Goal: Obtain resource: Download file/media

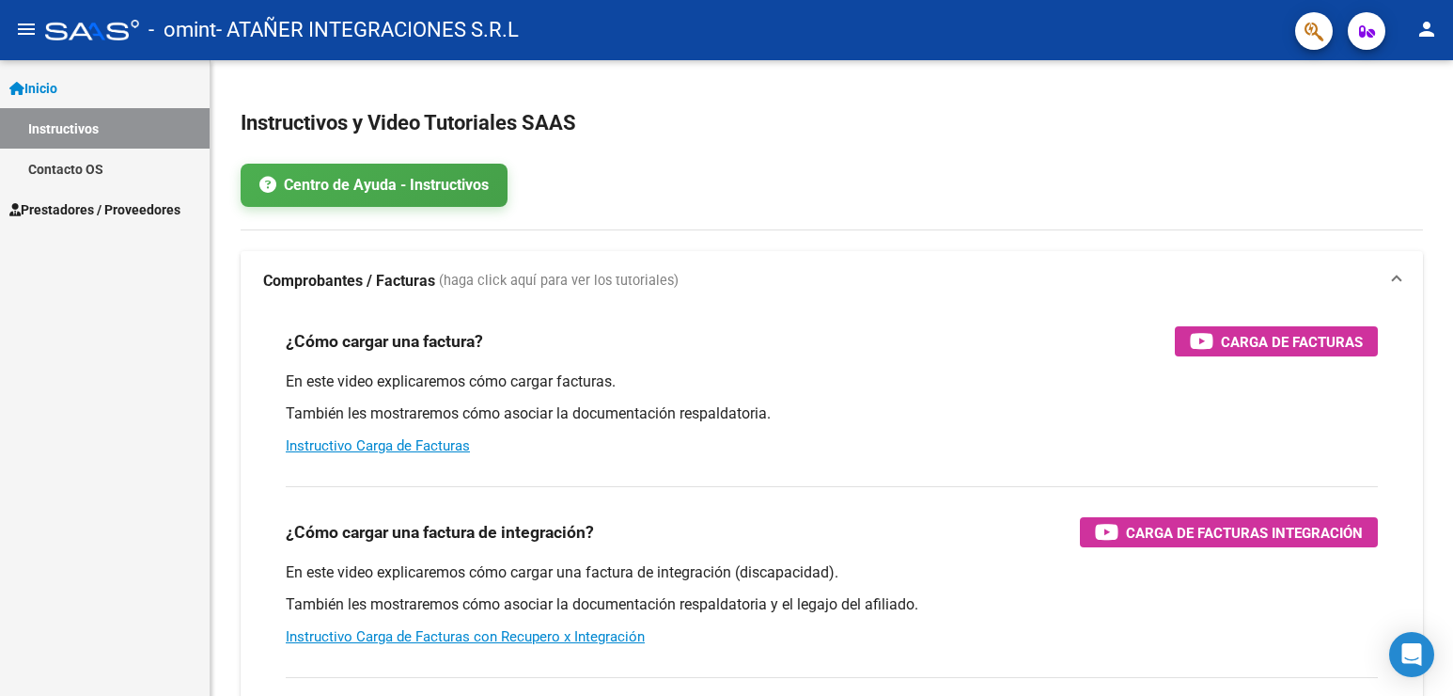
click at [141, 212] on span "Prestadores / Proveedores" at bounding box center [94, 209] width 171 height 21
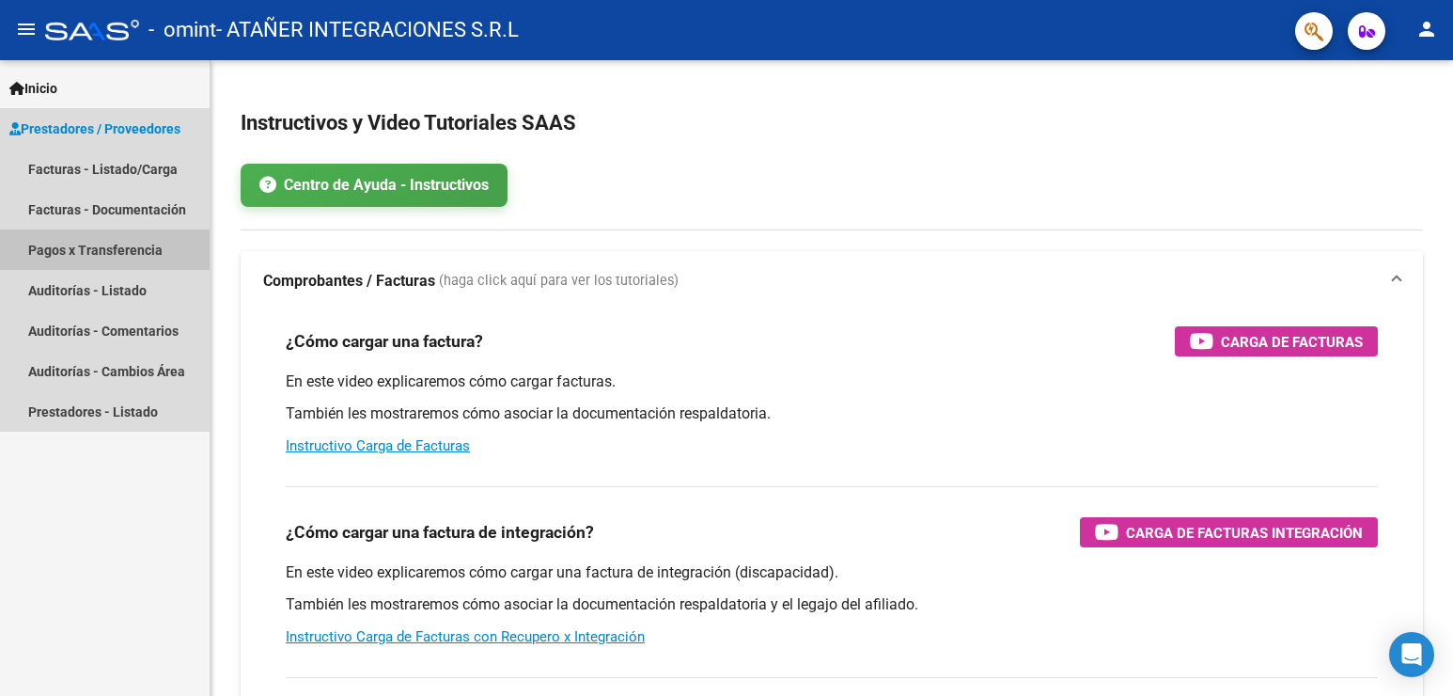
click at [130, 256] on link "Pagos x Transferencia" at bounding box center [105, 249] width 210 height 40
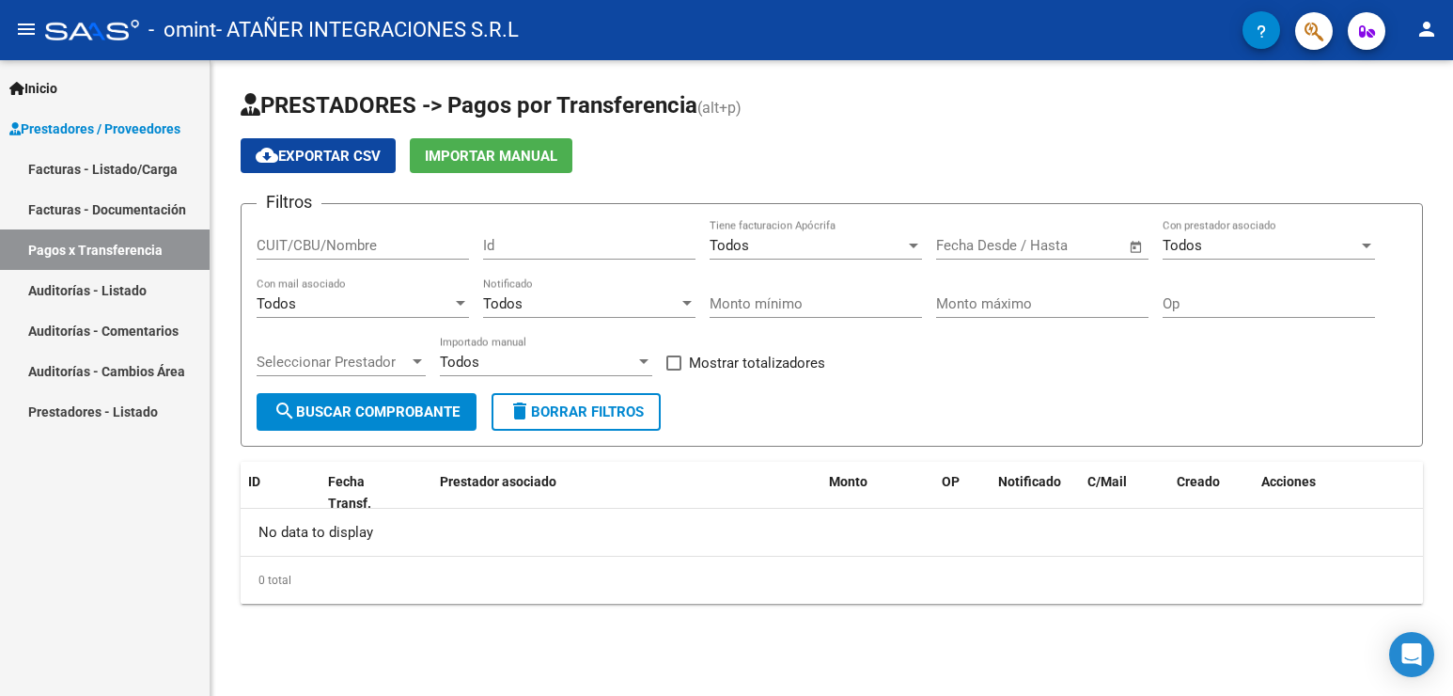
click at [372, 410] on span "search Buscar Comprobante" at bounding box center [367, 411] width 186 height 17
click at [120, 205] on link "Facturas - Documentación" at bounding box center [105, 209] width 210 height 40
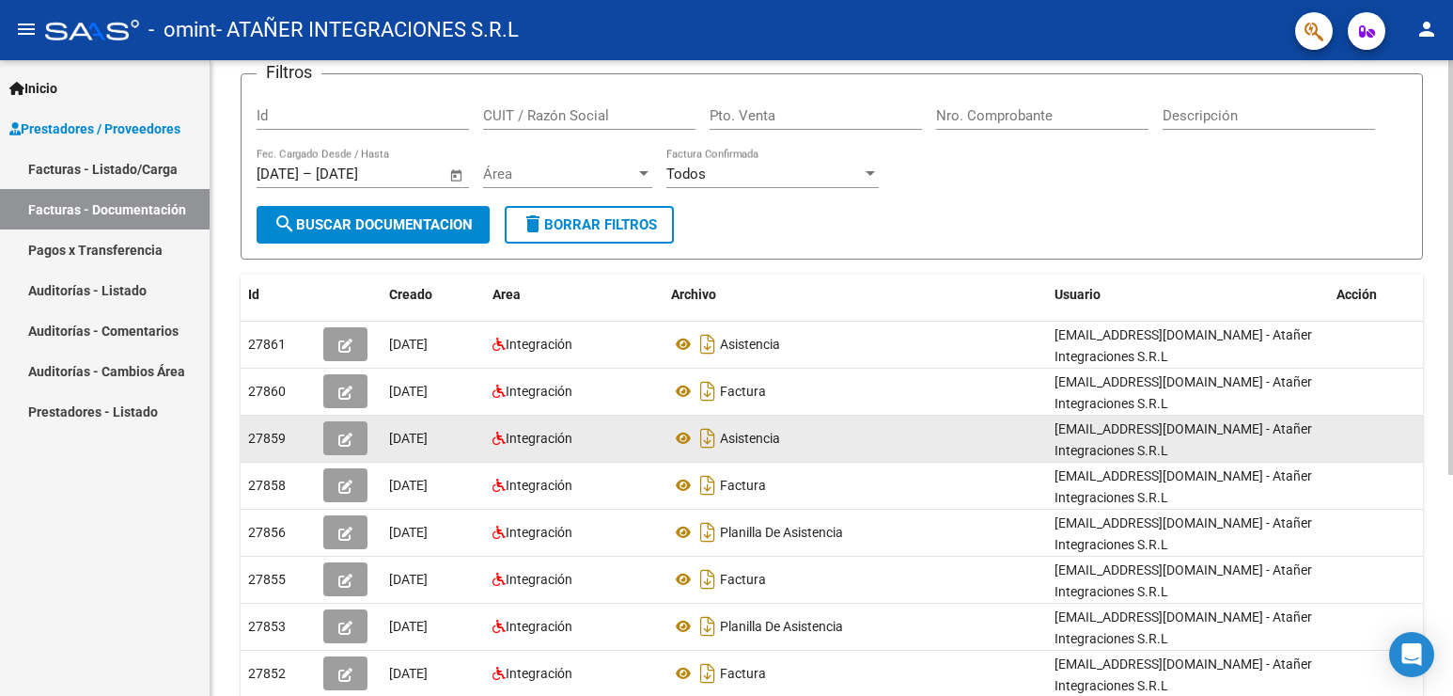
scroll to position [188, 0]
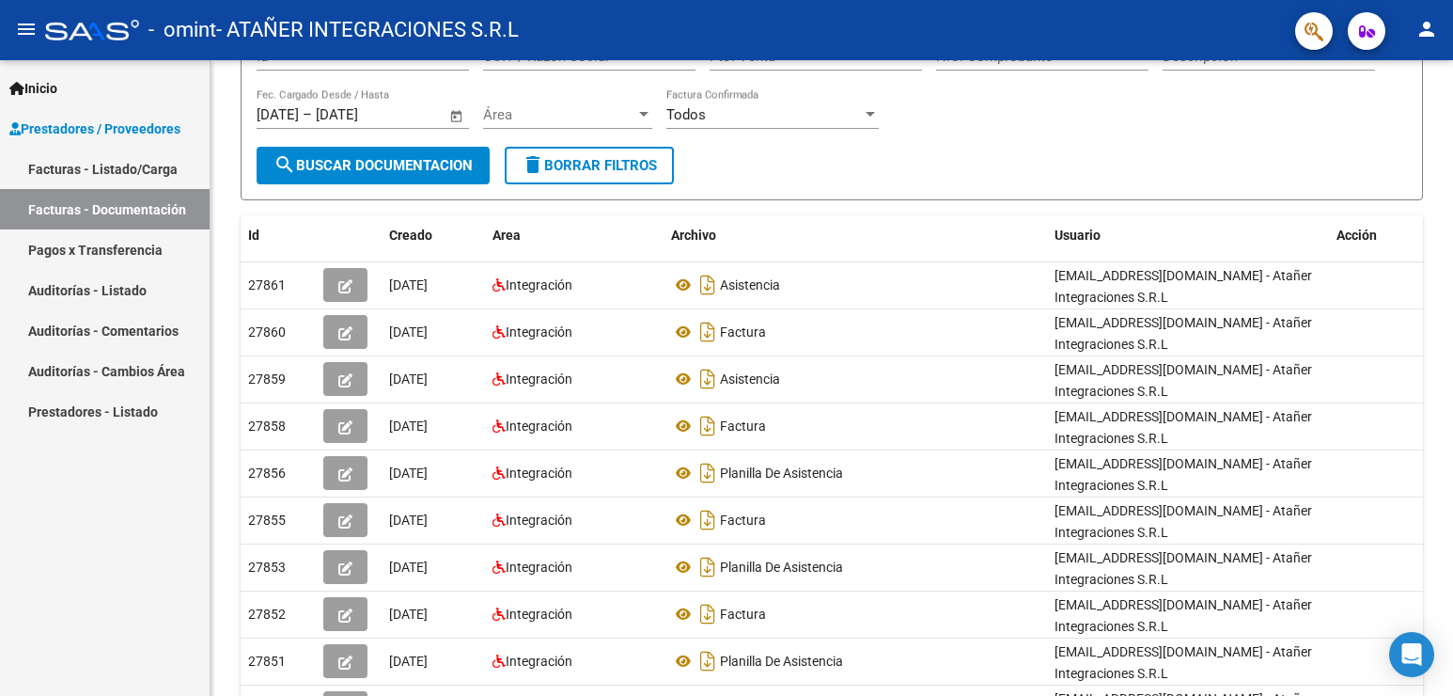
click at [104, 164] on link "Facturas - Listado/Carga" at bounding box center [105, 169] width 210 height 40
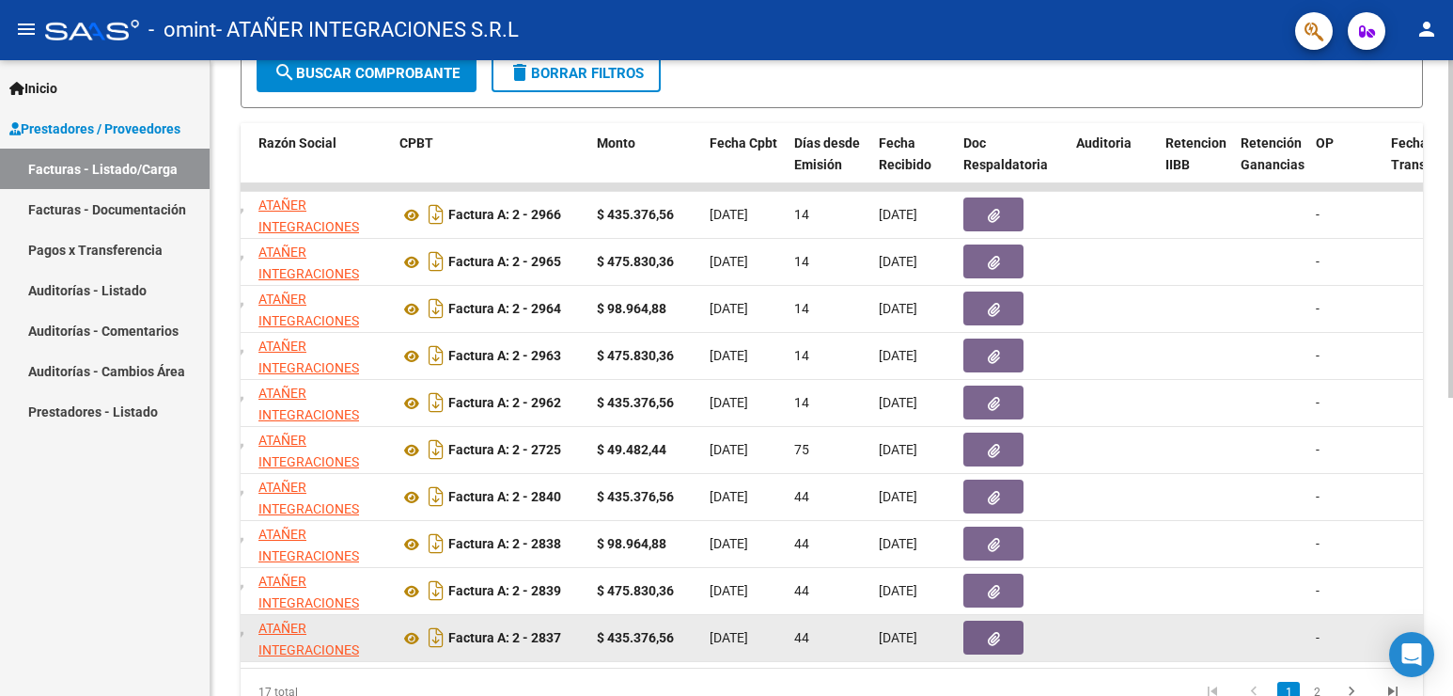
scroll to position [0, 500]
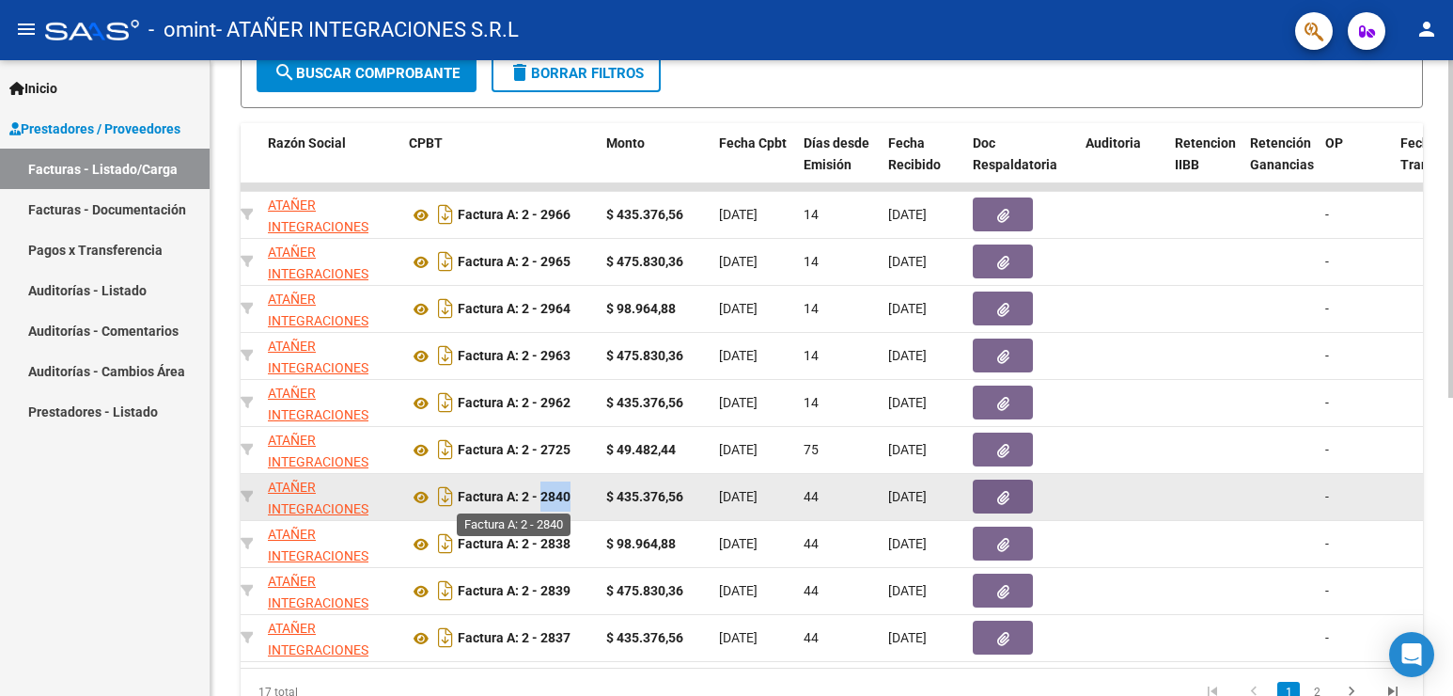
drag, startPoint x: 570, startPoint y: 497, endPoint x: 541, endPoint y: 503, distance: 29.7
click at [541, 503] on strong "Factura A: 2 - 2840" at bounding box center [514, 497] width 113 height 15
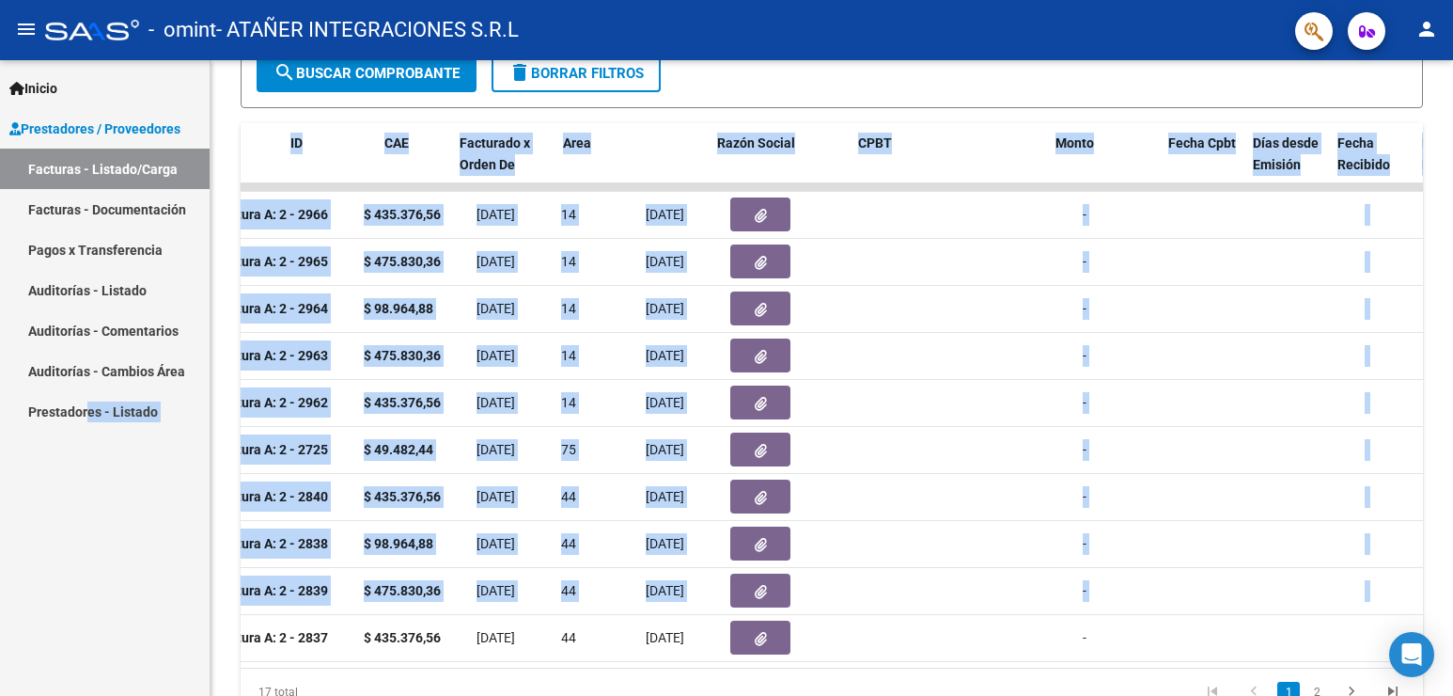
scroll to position [0, 0]
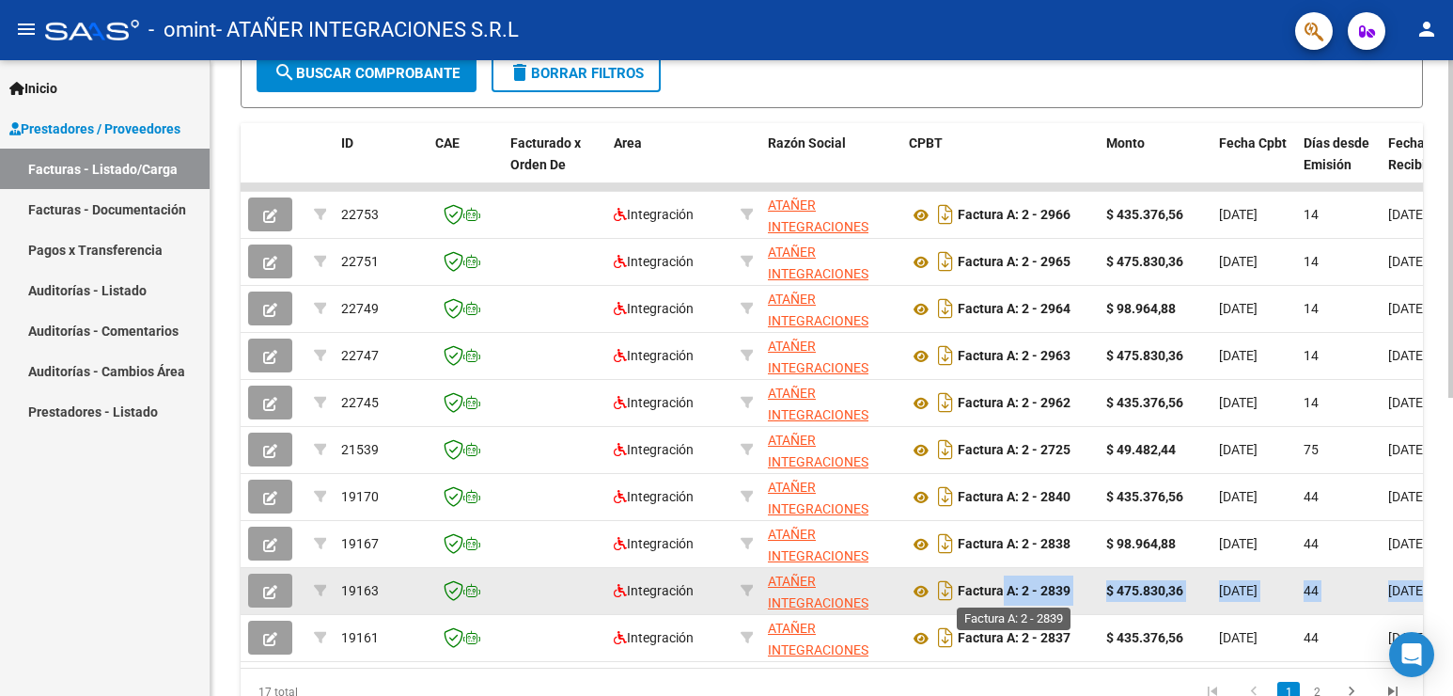
drag, startPoint x: 867, startPoint y: 587, endPoint x: 1001, endPoint y: 591, distance: 134.5
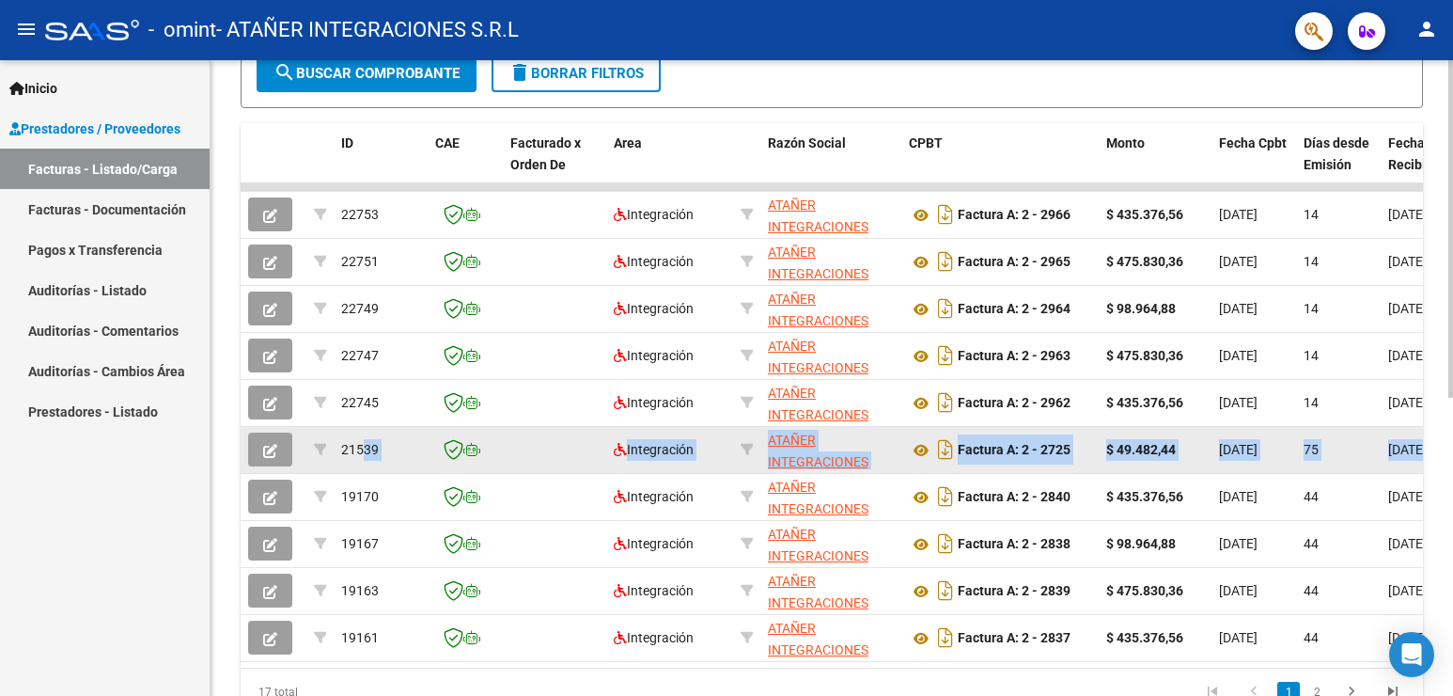
drag, startPoint x: 1271, startPoint y: 447, endPoint x: 366, endPoint y: 443, distance: 905.3
click at [1092, 451] on datatable-body-cell "Factura A: 2 - 2725" at bounding box center [1000, 450] width 197 height 46
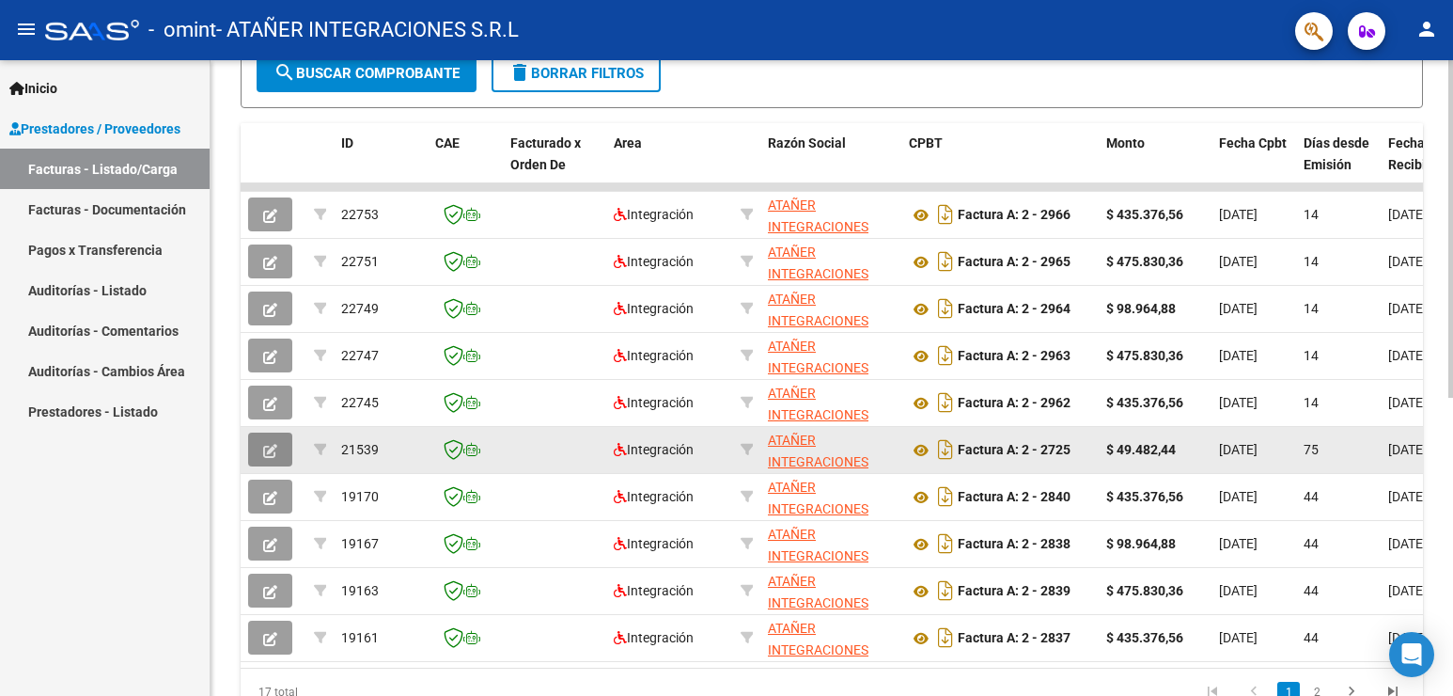
click at [260, 448] on button "button" at bounding box center [270, 449] width 44 height 34
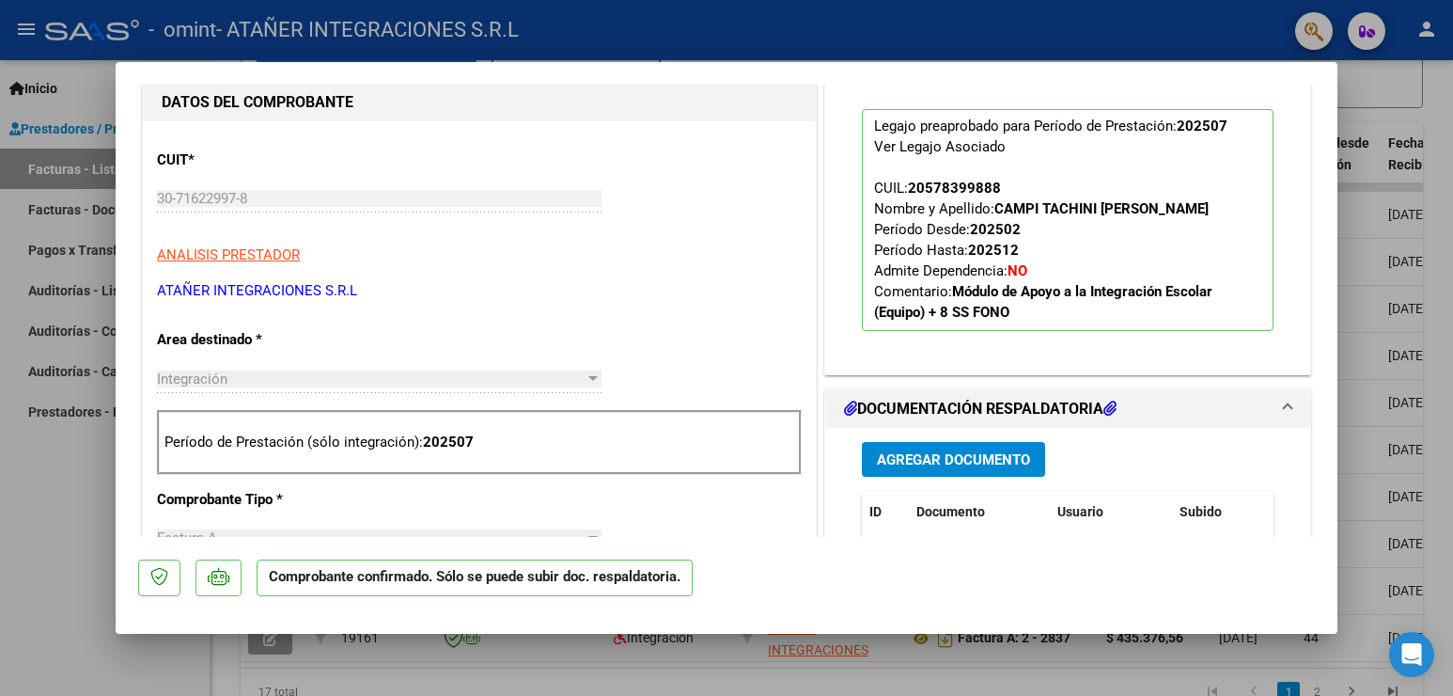
scroll to position [470, 0]
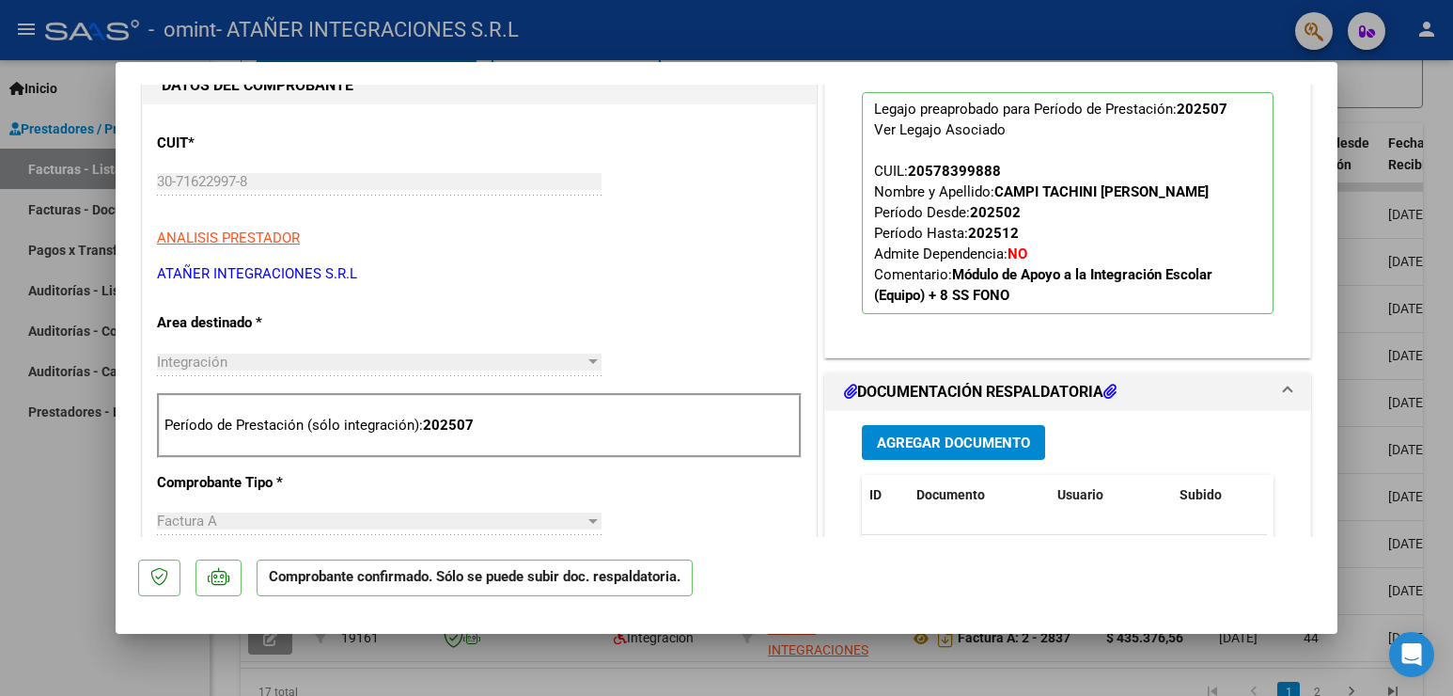
click at [47, 510] on div at bounding box center [726, 348] width 1453 height 696
type input "$ 0,00"
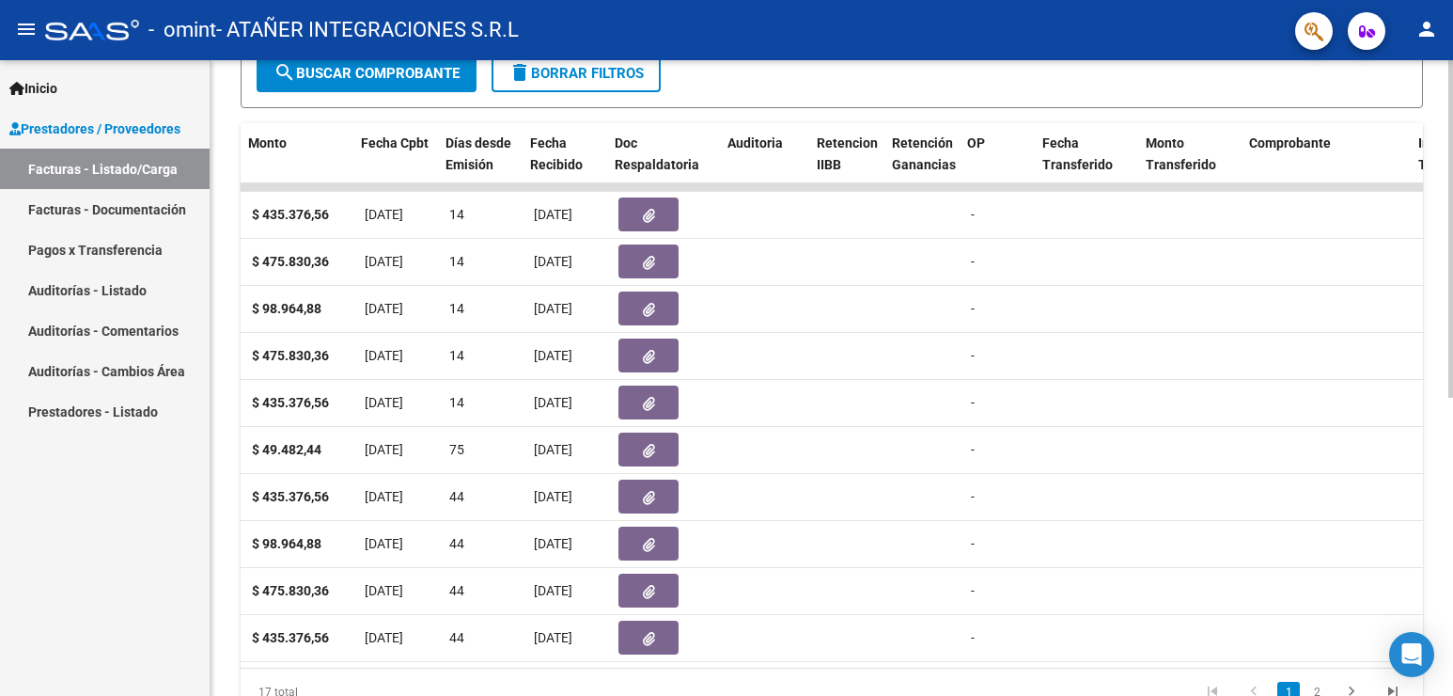
scroll to position [0, 858]
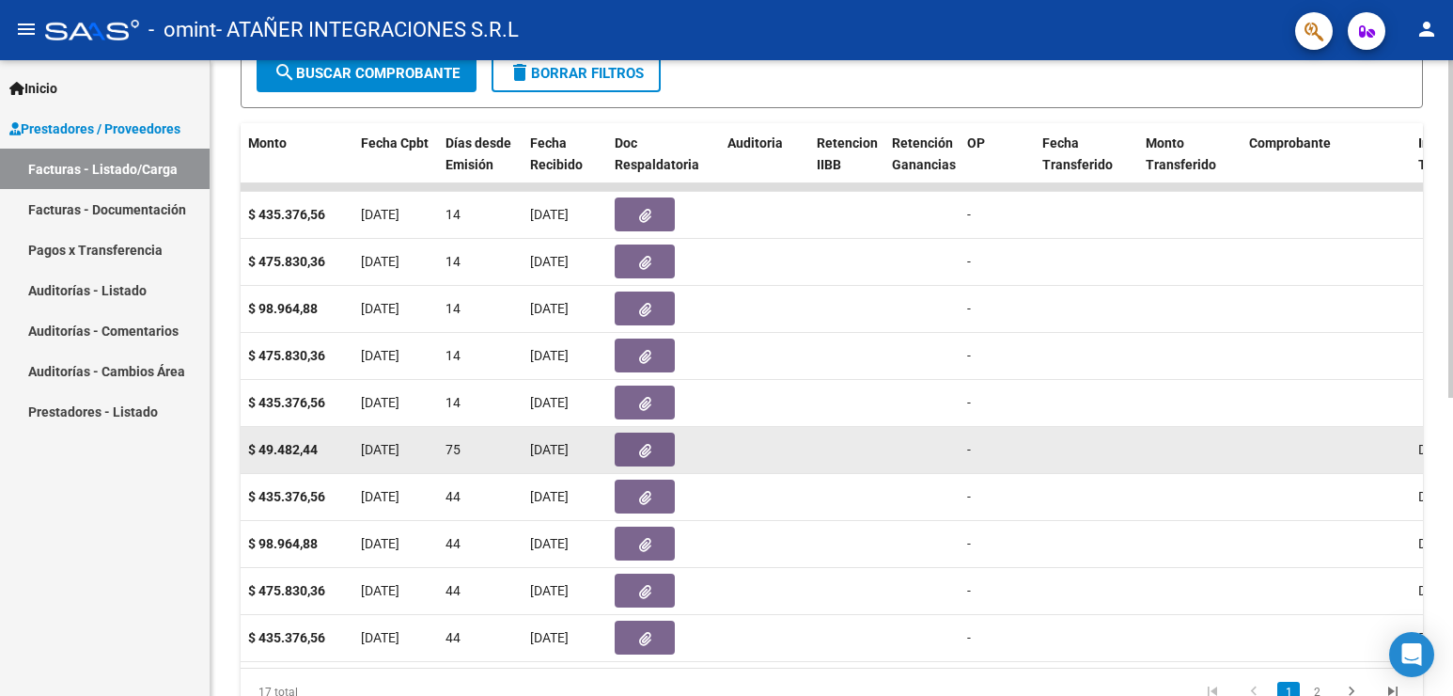
click at [645, 448] on icon "button" at bounding box center [645, 451] width 12 height 14
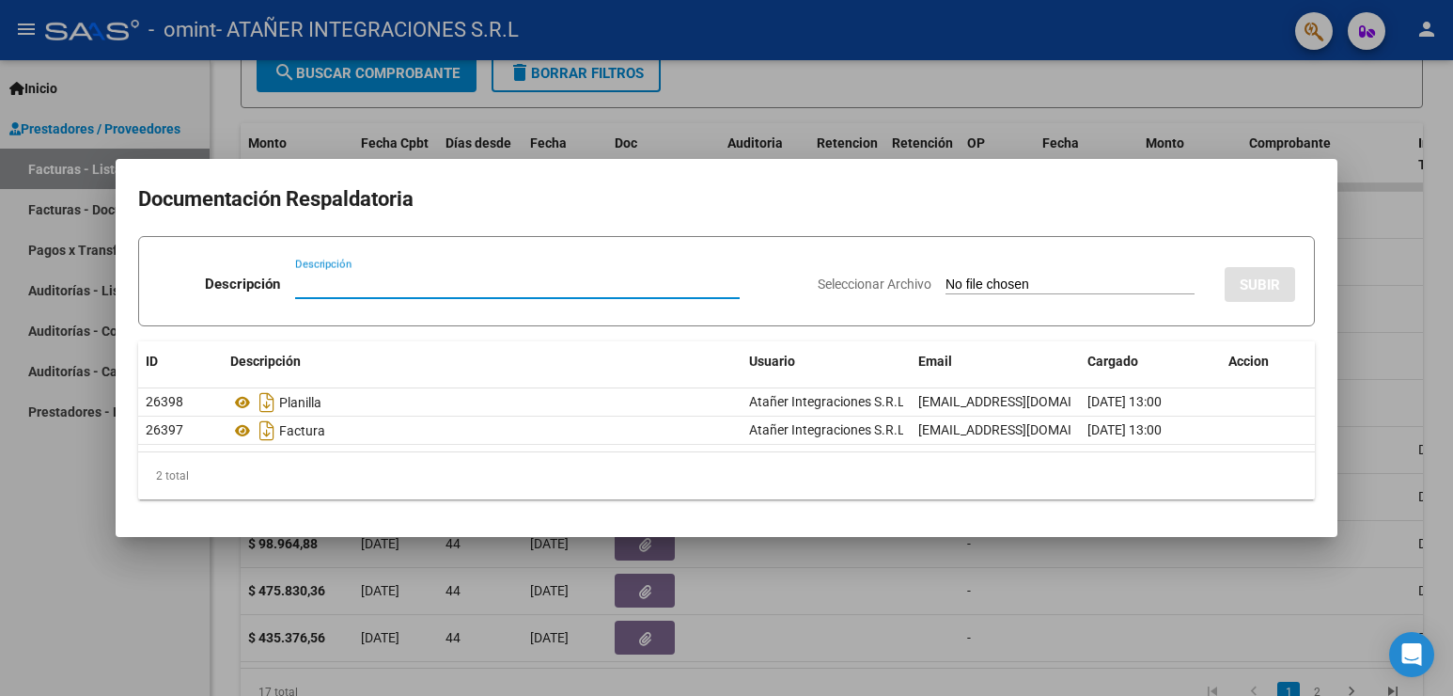
click at [1053, 107] on div at bounding box center [726, 348] width 1453 height 696
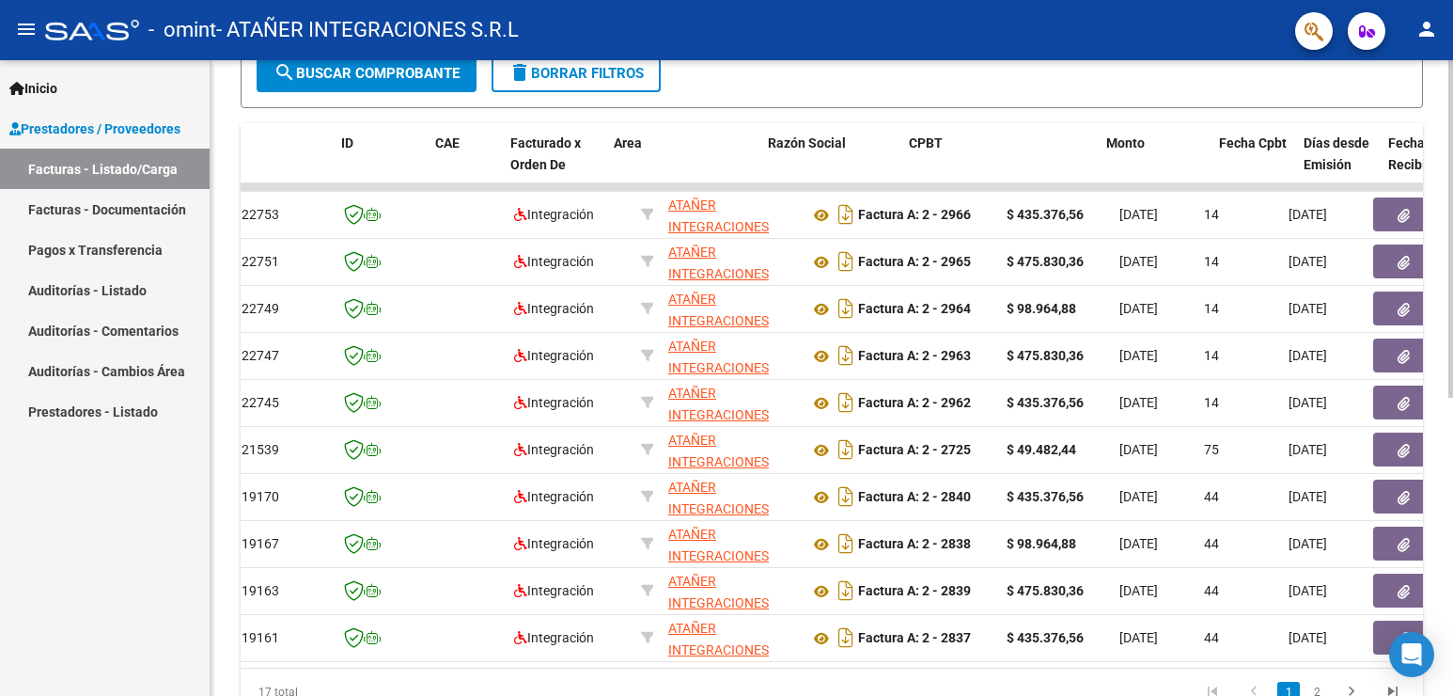
scroll to position [0, 0]
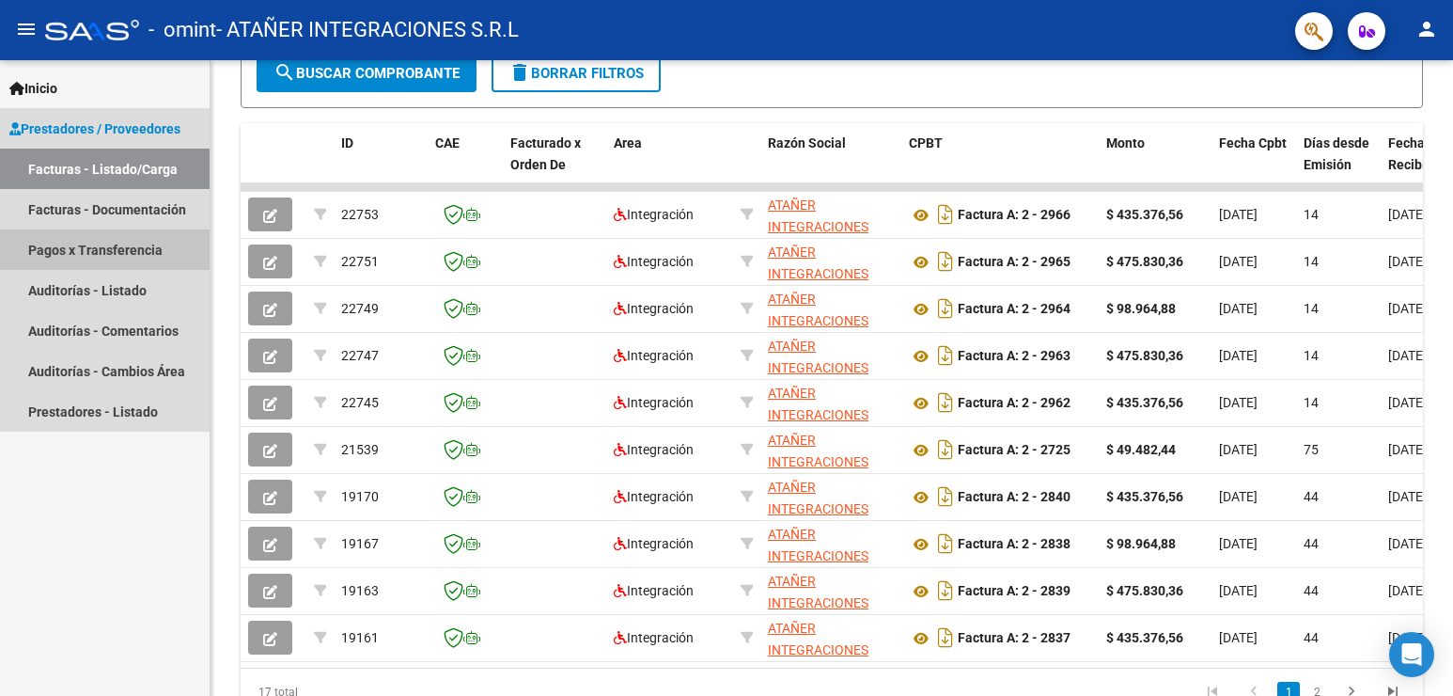
click at [114, 246] on link "Pagos x Transferencia" at bounding box center [105, 249] width 210 height 40
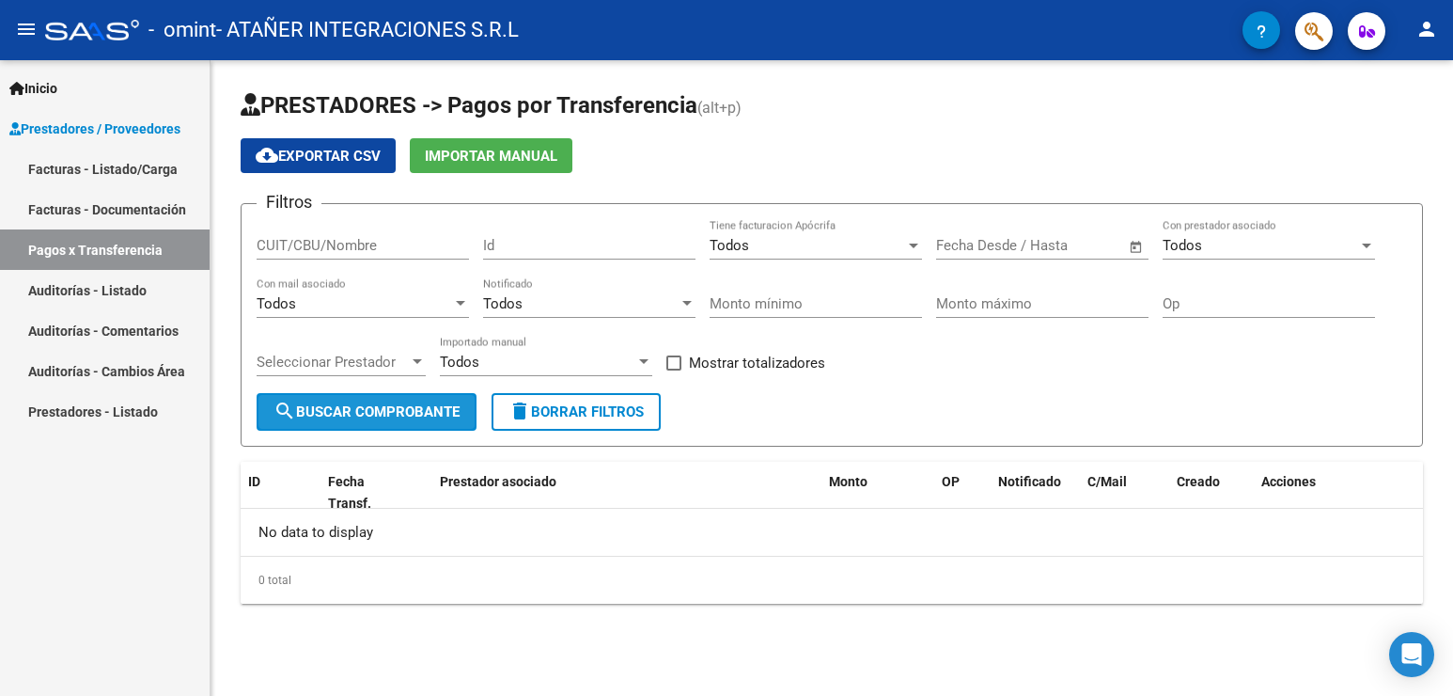
click at [386, 410] on span "search Buscar Comprobante" at bounding box center [367, 411] width 186 height 17
click at [112, 214] on link "Facturas - Documentación" at bounding box center [105, 209] width 210 height 40
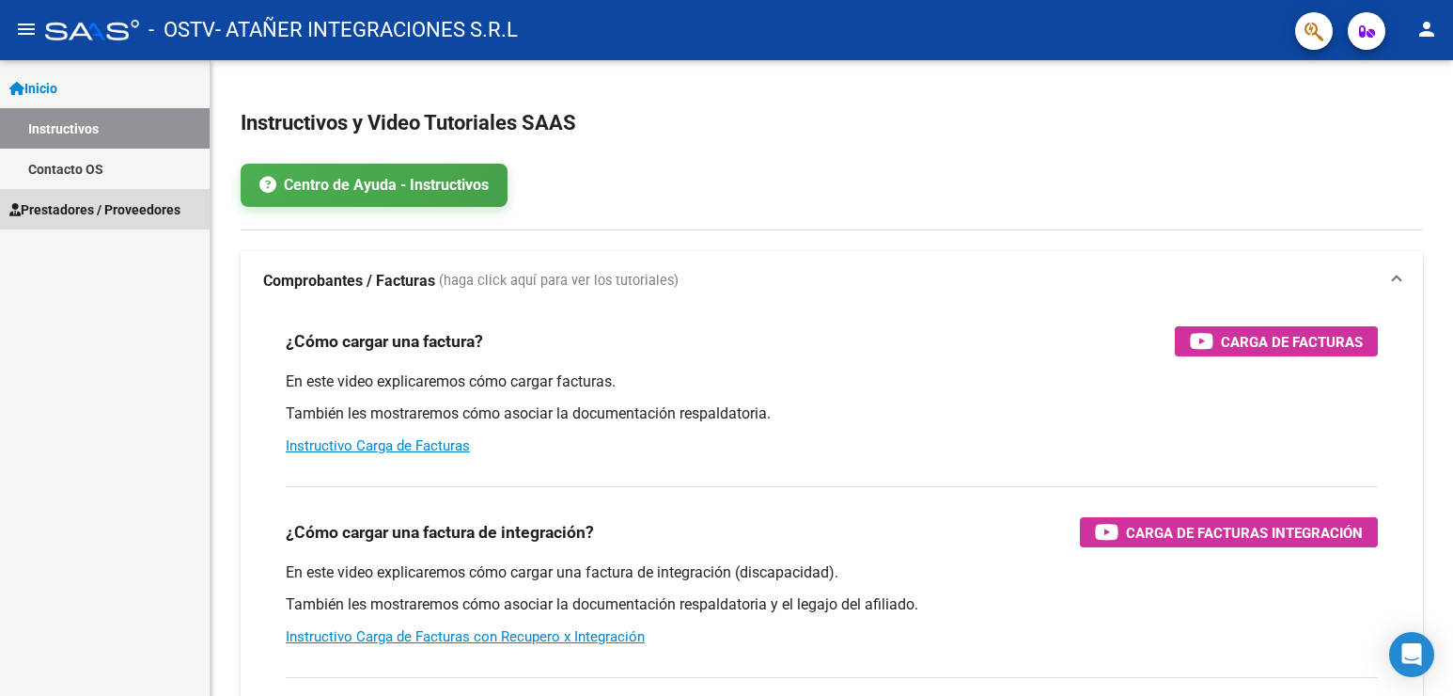
click at [110, 203] on span "Prestadores / Proveedores" at bounding box center [94, 209] width 171 height 21
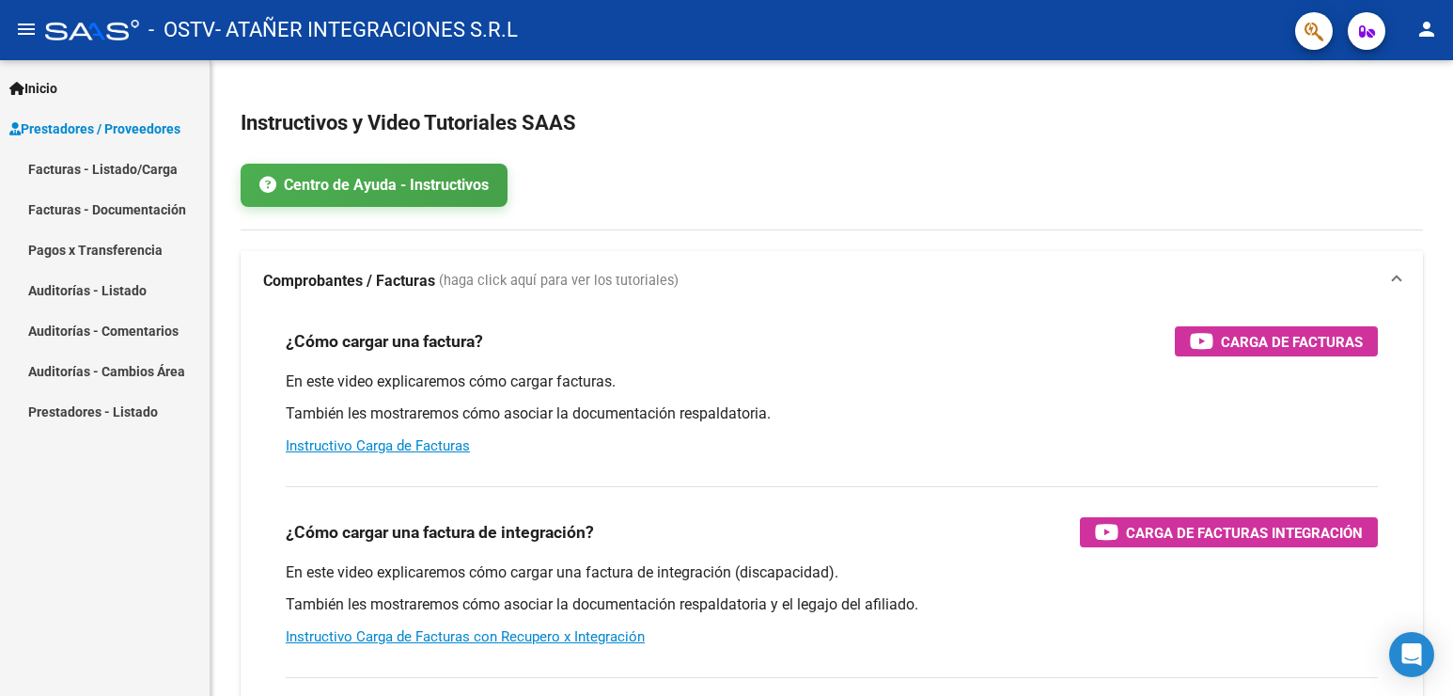
click at [105, 168] on link "Facturas - Listado/Carga" at bounding box center [105, 169] width 210 height 40
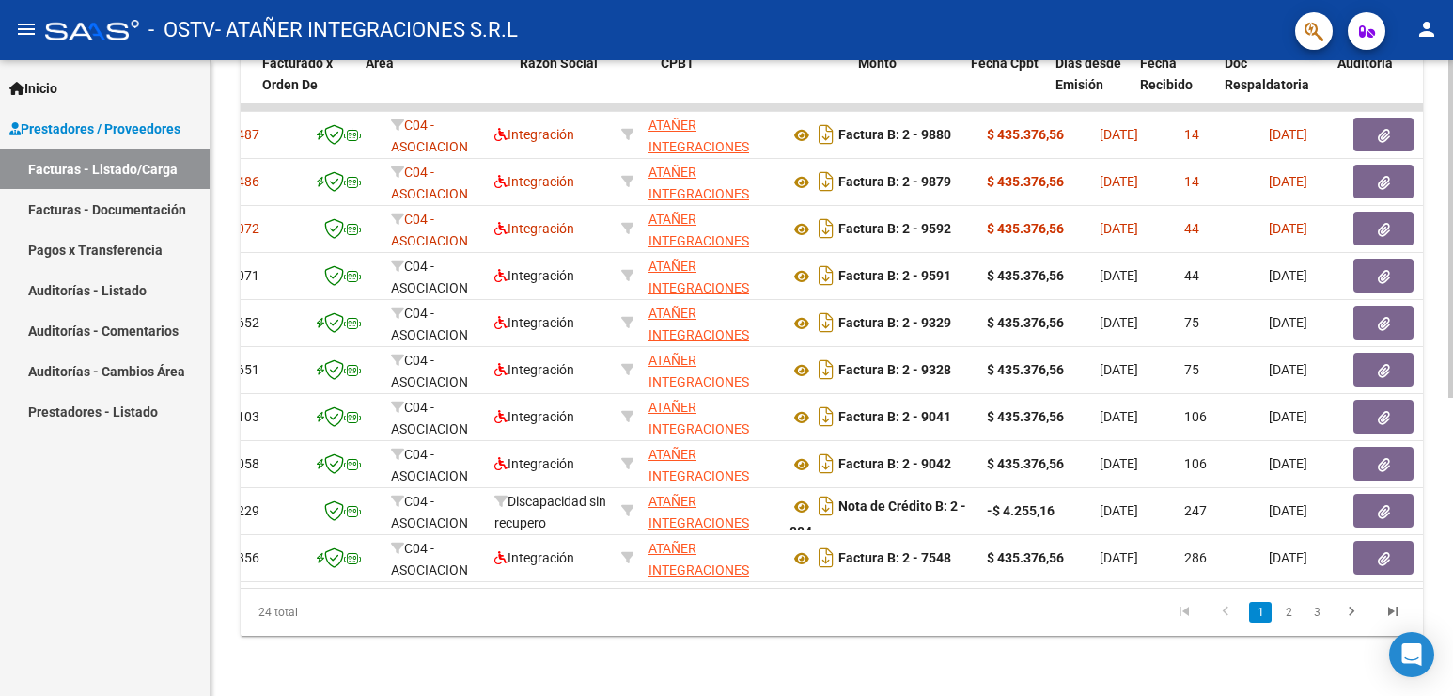
scroll to position [0, 371]
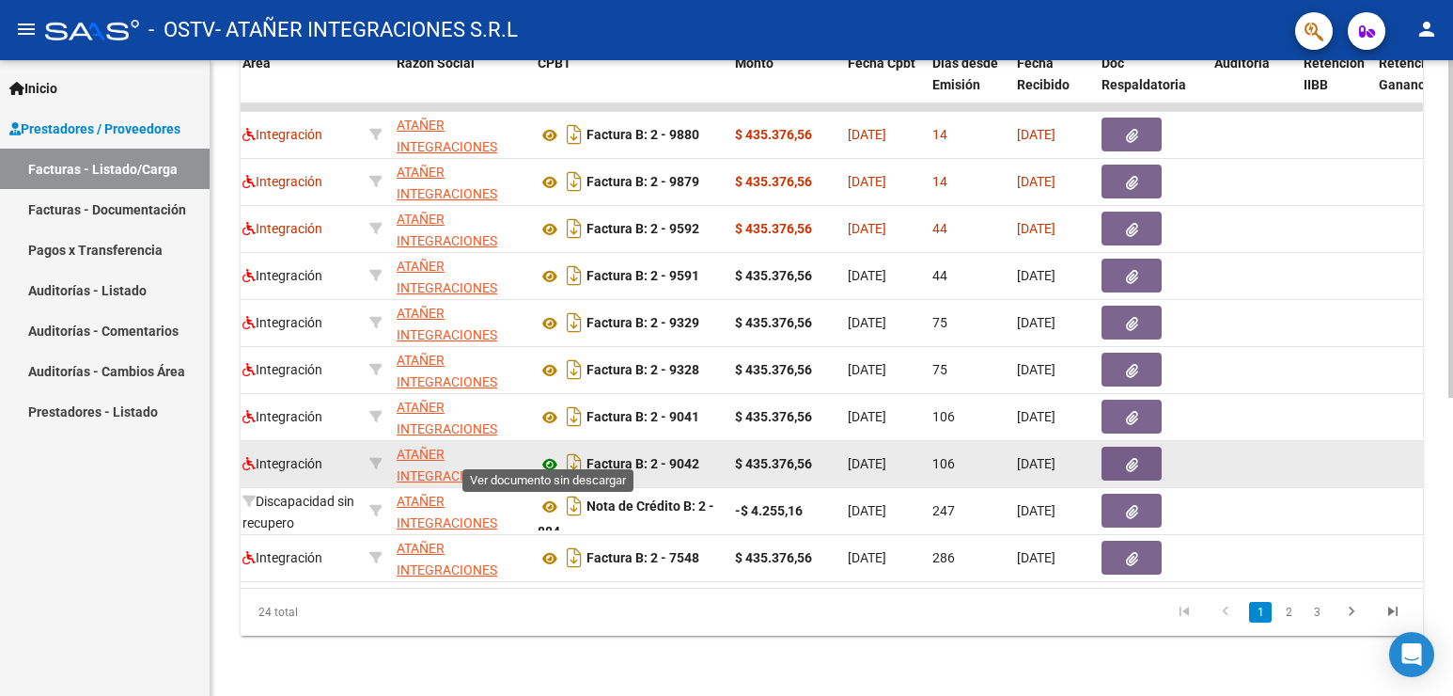
click at [554, 453] on icon at bounding box center [550, 464] width 24 height 23
click at [1124, 447] on button "button" at bounding box center [1132, 464] width 60 height 34
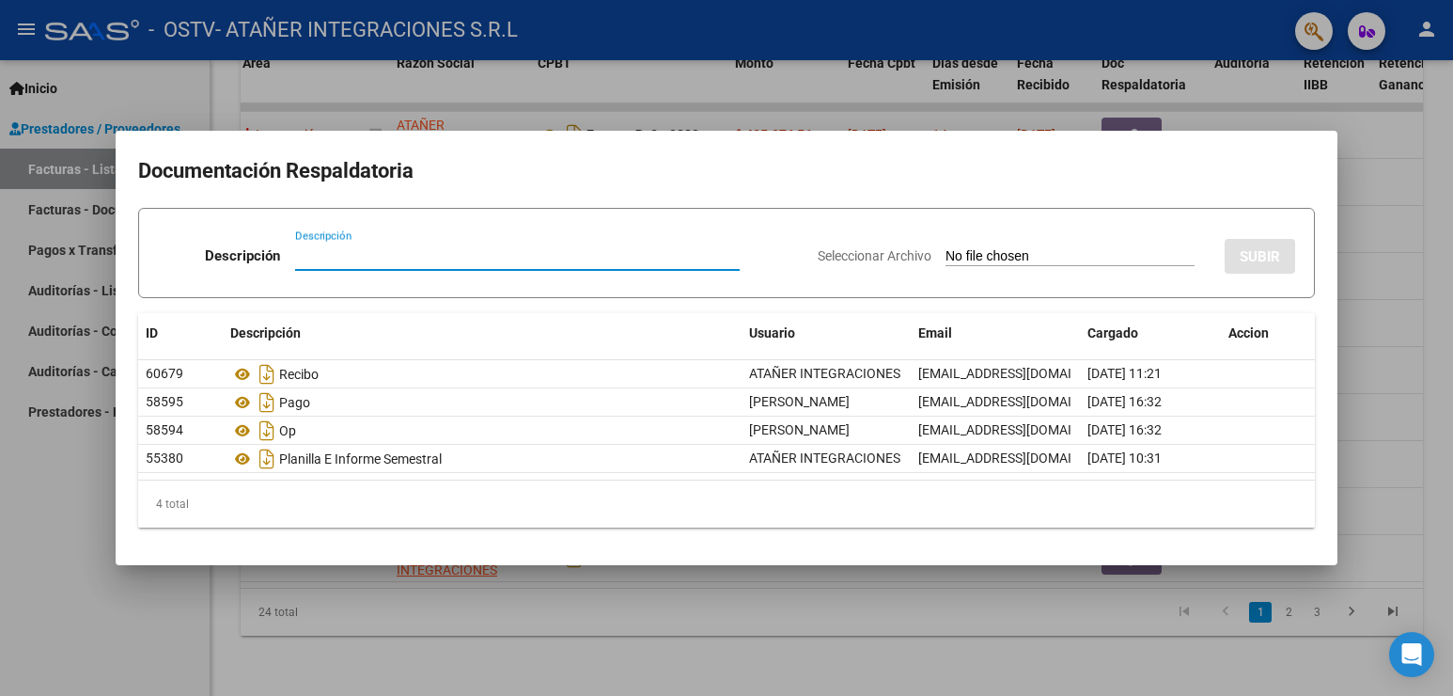
click at [765, 82] on div at bounding box center [726, 348] width 1453 height 696
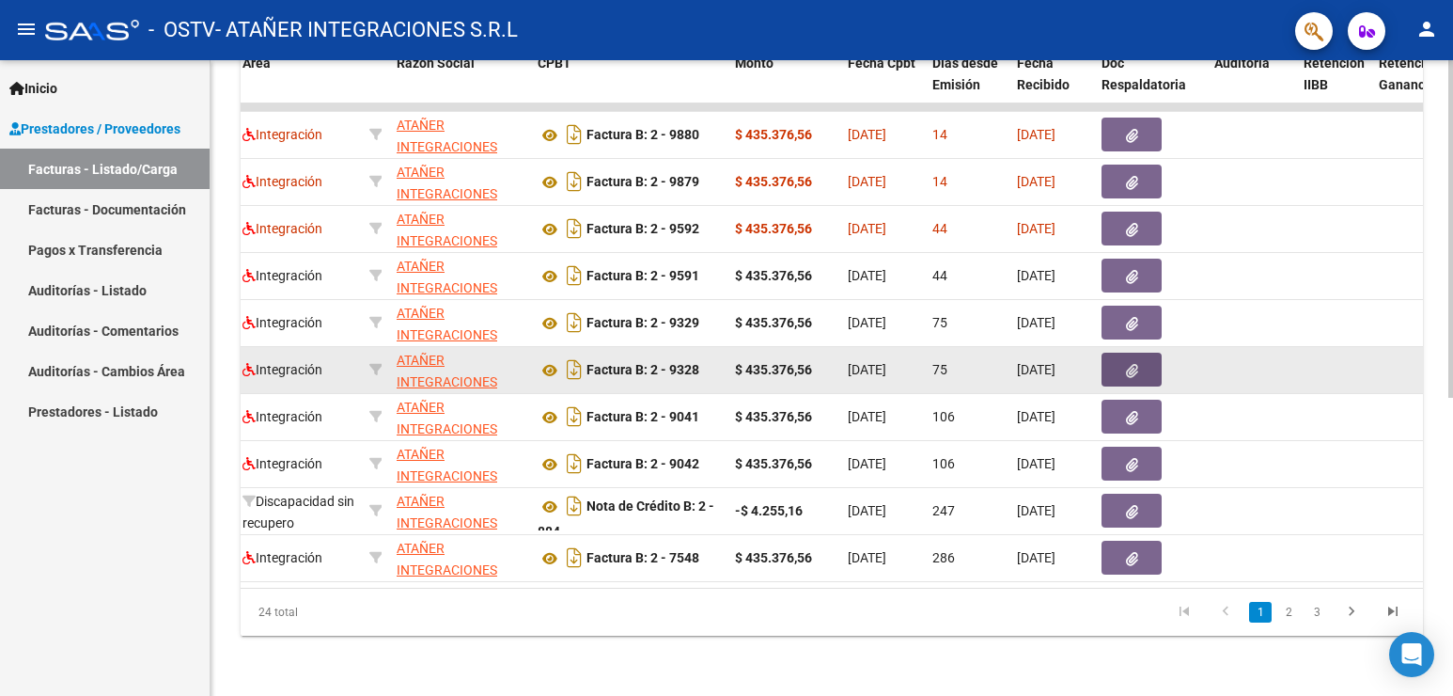
click at [1126, 364] on icon "button" at bounding box center [1132, 371] width 12 height 14
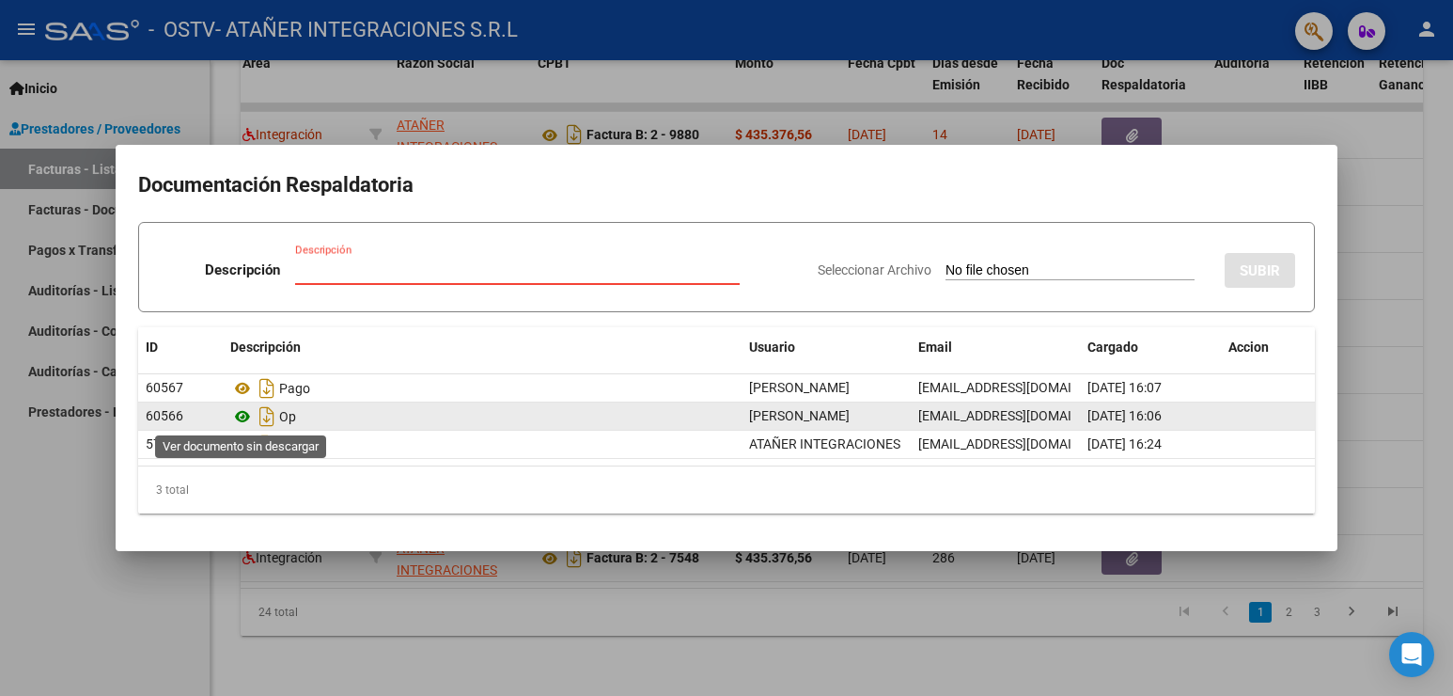
click at [244, 416] on icon at bounding box center [242, 416] width 24 height 23
